Goal: Transaction & Acquisition: Purchase product/service

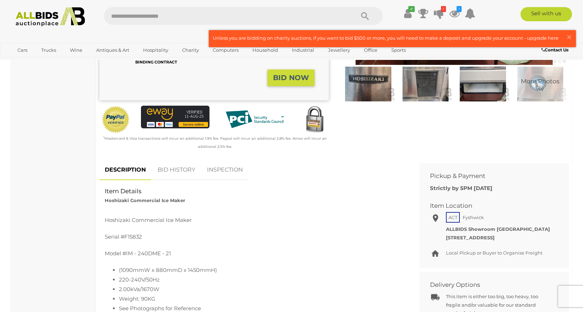
scroll to position [185, 0]
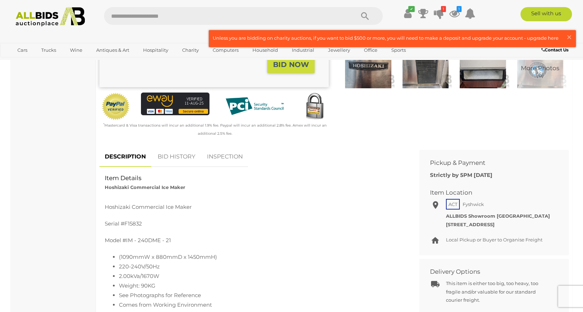
click at [183, 157] on link "BID HISTORY" at bounding box center [176, 157] width 48 height 21
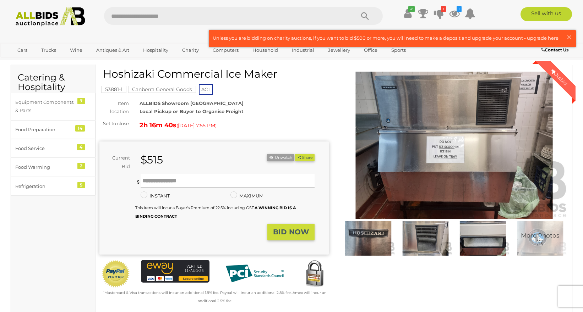
scroll to position [0, 0]
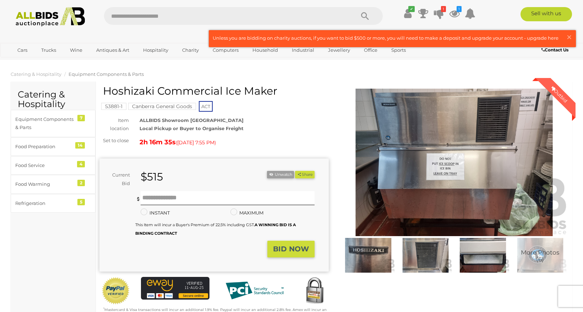
click at [462, 37] on link at bounding box center [392, 39] width 366 height 16
click at [157, 191] on input "text" at bounding box center [228, 198] width 174 height 14
click at [162, 213] on label "INSTANT" at bounding box center [155, 213] width 29 height 8
click at [175, 194] on input "text" at bounding box center [228, 198] width 174 height 14
click at [292, 252] on strong "BID NOW" at bounding box center [291, 249] width 36 height 9
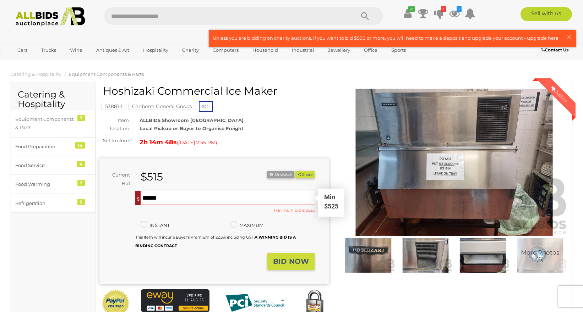
click at [243, 198] on input "***" at bounding box center [228, 198] width 174 height 14
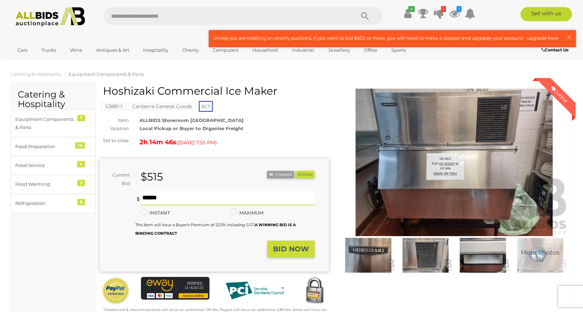
type input "***"
click at [289, 250] on strong "BID NOW" at bounding box center [291, 249] width 36 height 9
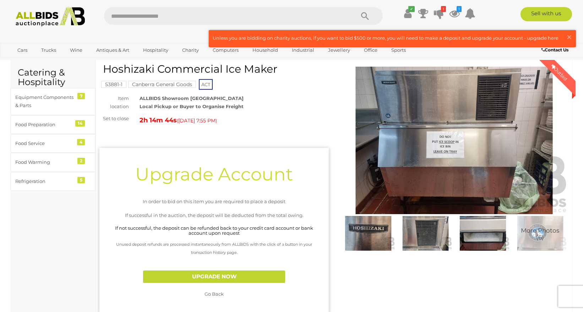
scroll to position [47, 0]
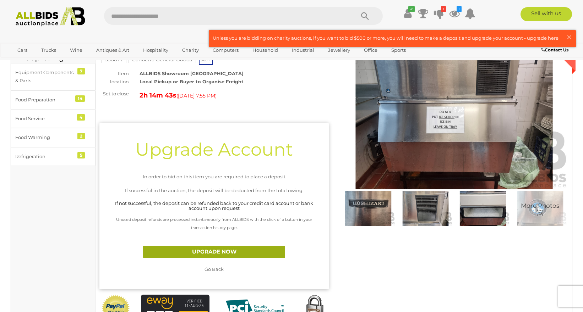
click at [206, 251] on link "UPGRADE NOW" at bounding box center [214, 252] width 142 height 12
